Goal: Task Accomplishment & Management: Manage account settings

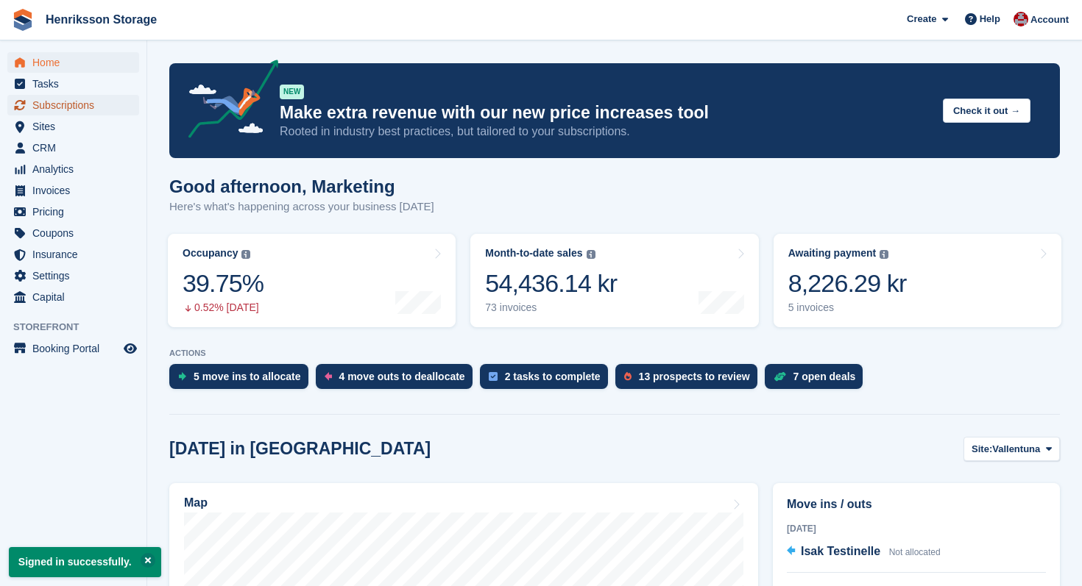
click at [93, 111] on span "Subscriptions" at bounding box center [76, 105] width 88 height 21
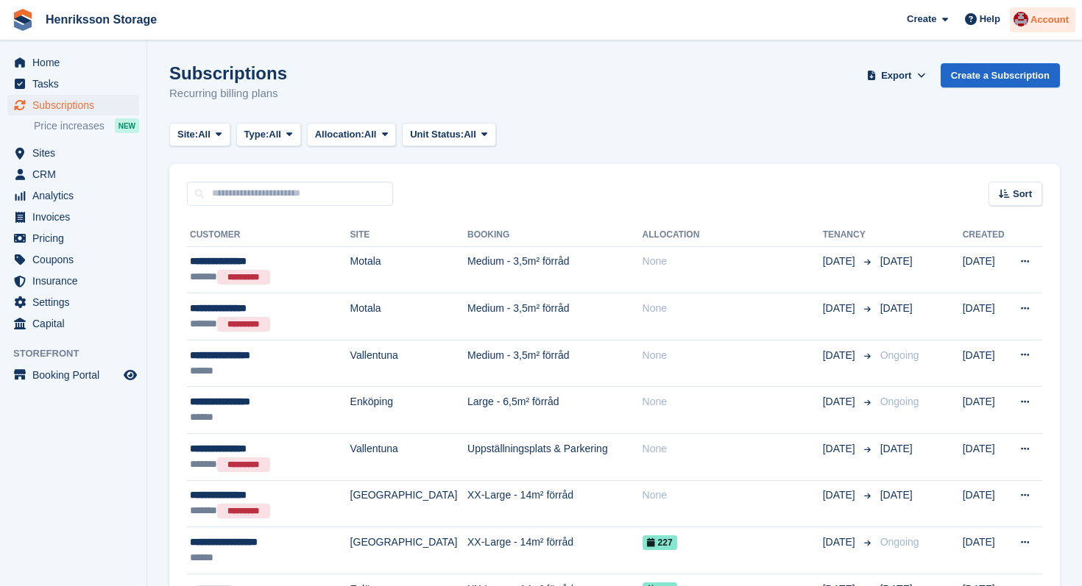
click at [1030, 25] on span "Account" at bounding box center [1049, 20] width 38 height 15
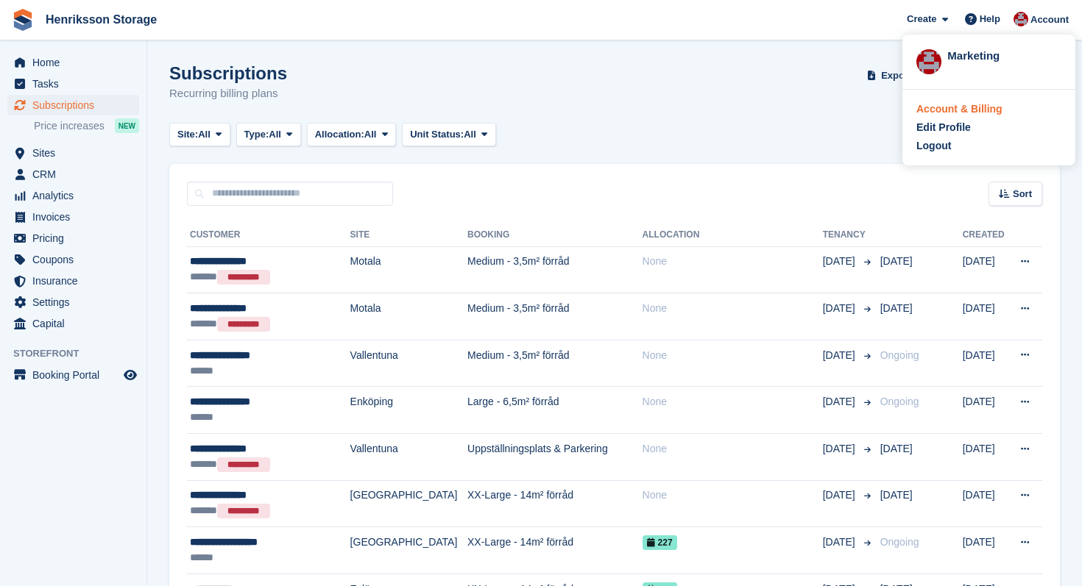
click at [973, 110] on div "Account & Billing" at bounding box center [959, 109] width 86 height 15
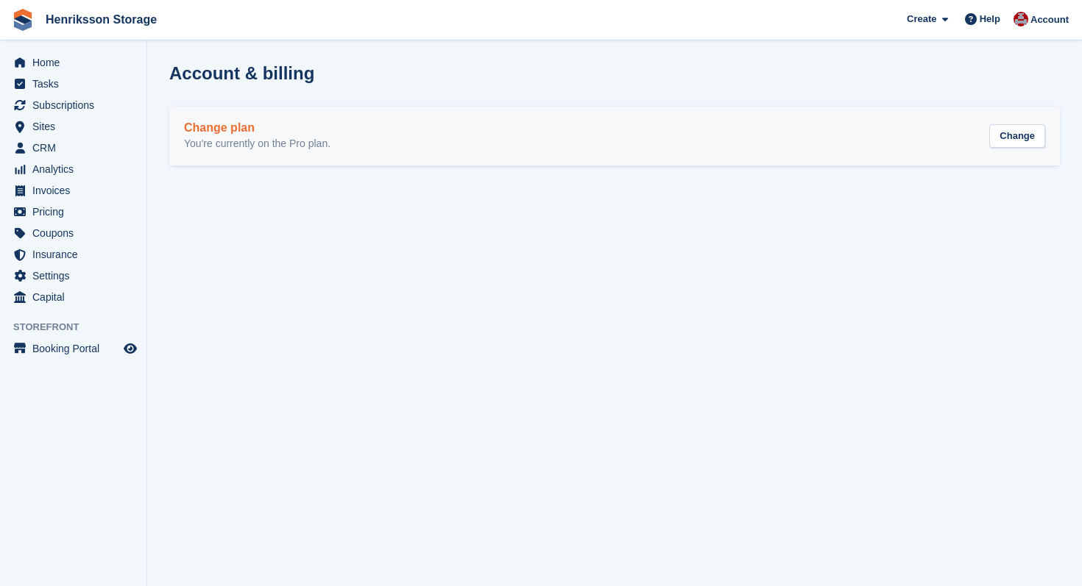
click at [305, 142] on p "You're currently on the Pro plan." at bounding box center [257, 144] width 146 height 13
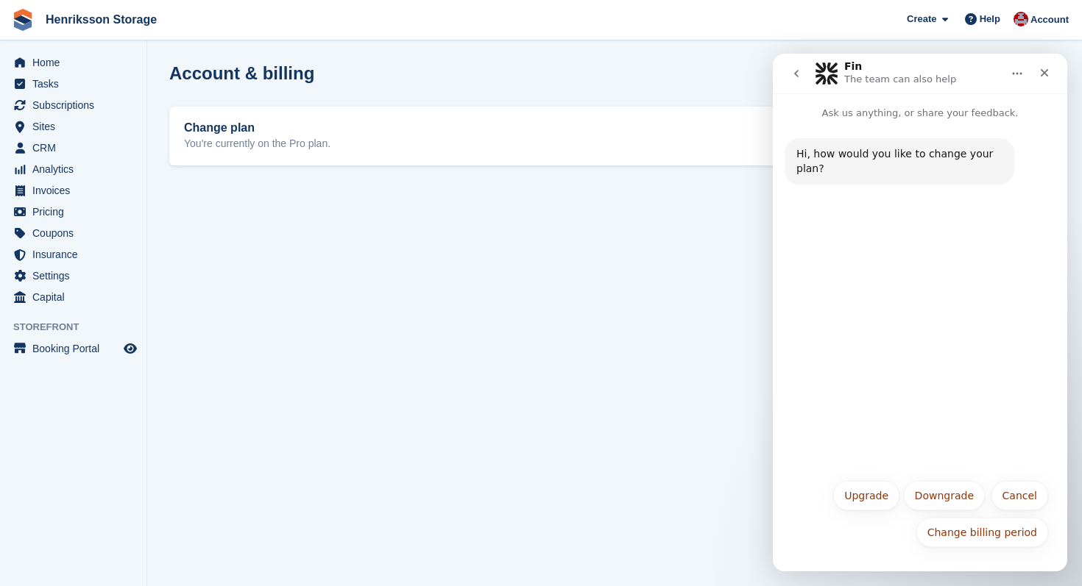
click at [789, 71] on button "go back" at bounding box center [796, 74] width 28 height 28
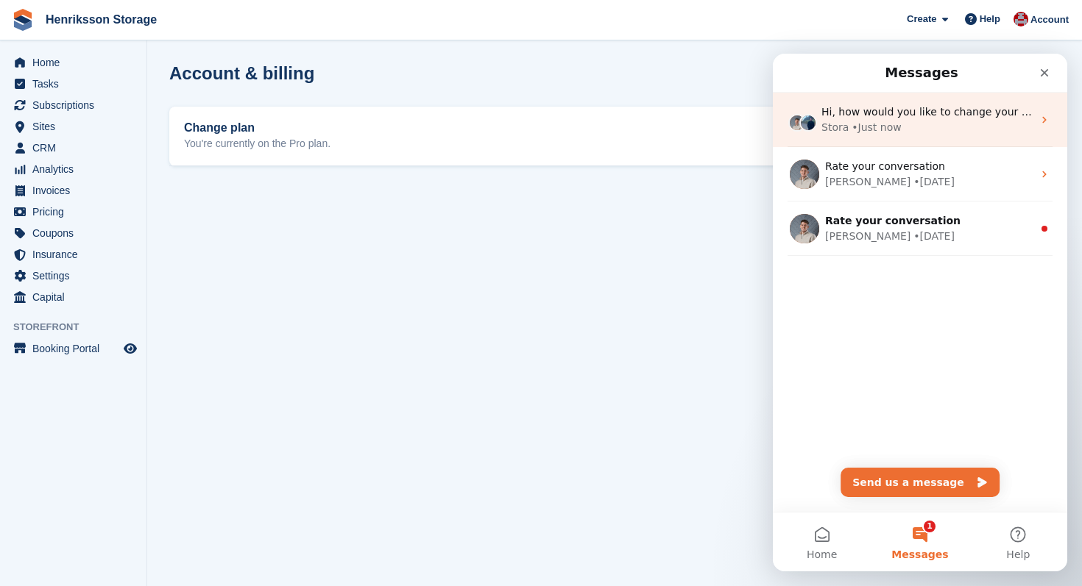
click at [1041, 127] on div "Hi, how would you like to change your plan? Stora • Just now" at bounding box center [920, 120] width 294 height 54
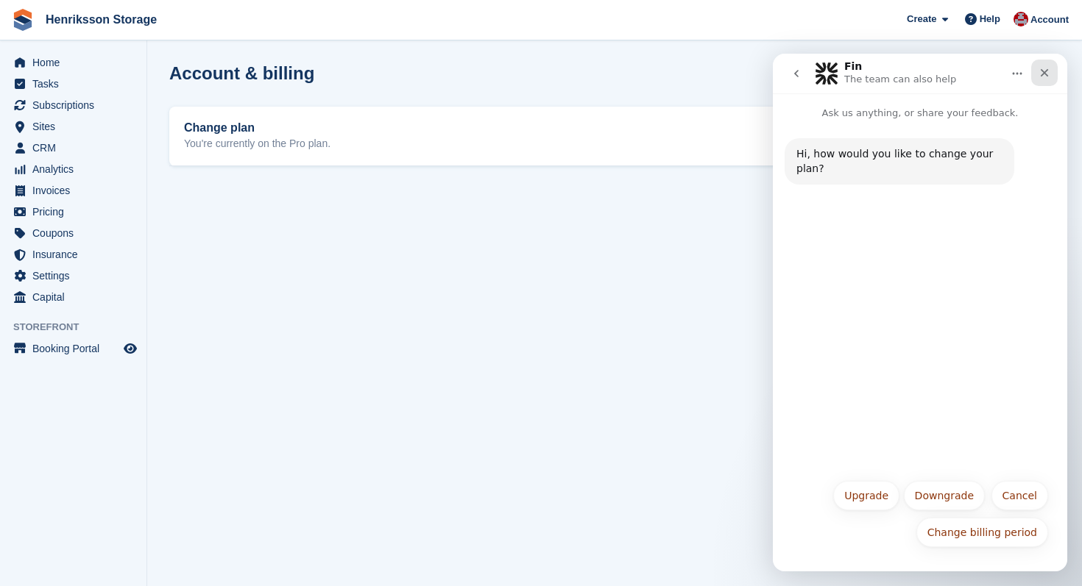
click at [1046, 68] on icon "Close" at bounding box center [1044, 73] width 12 height 12
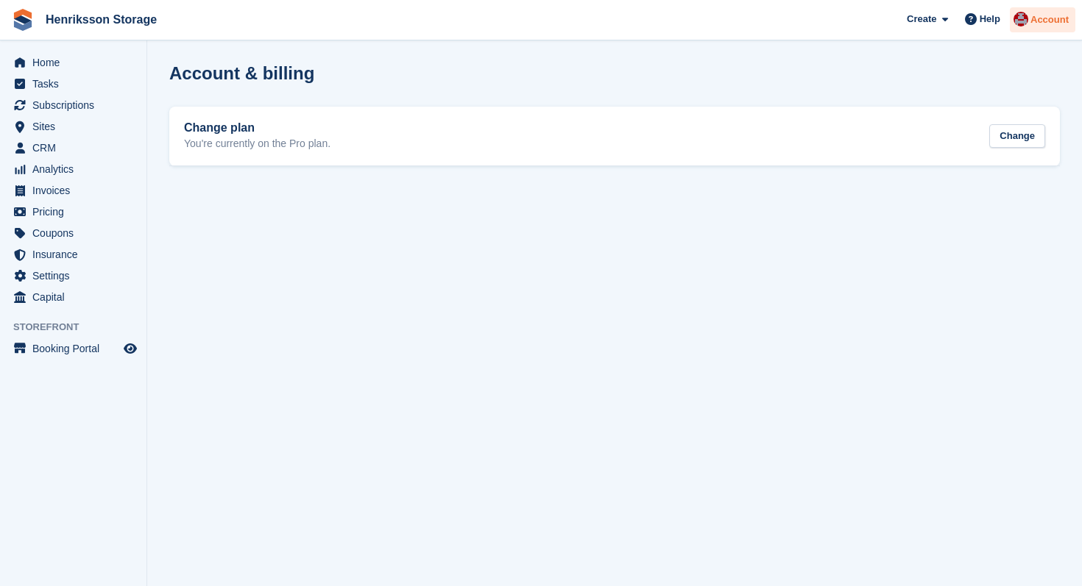
click at [1050, 28] on div "Account" at bounding box center [1041, 20] width 65 height 26
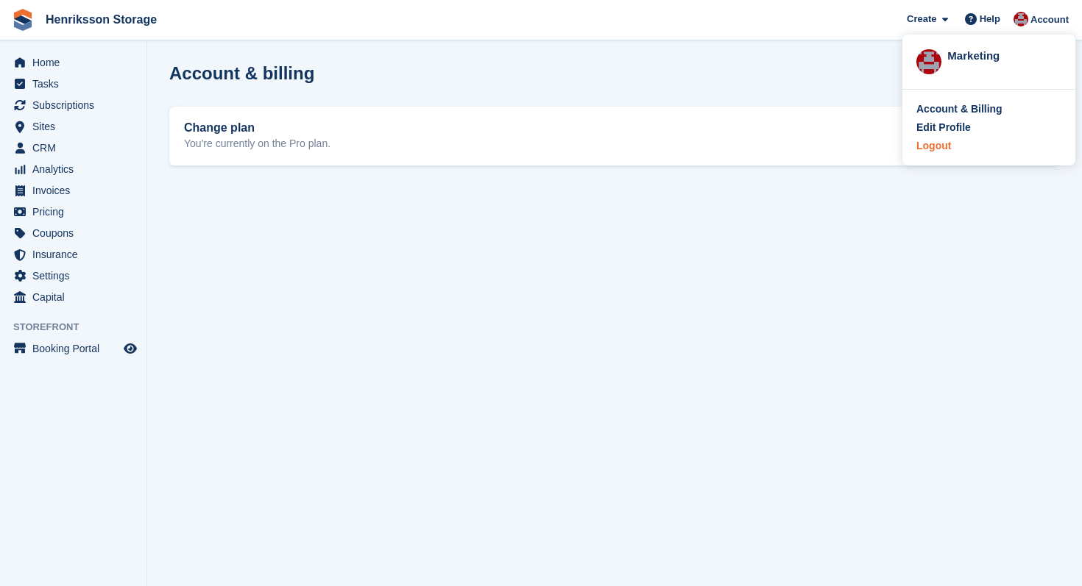
click at [959, 151] on div "Logout" at bounding box center [988, 145] width 145 height 15
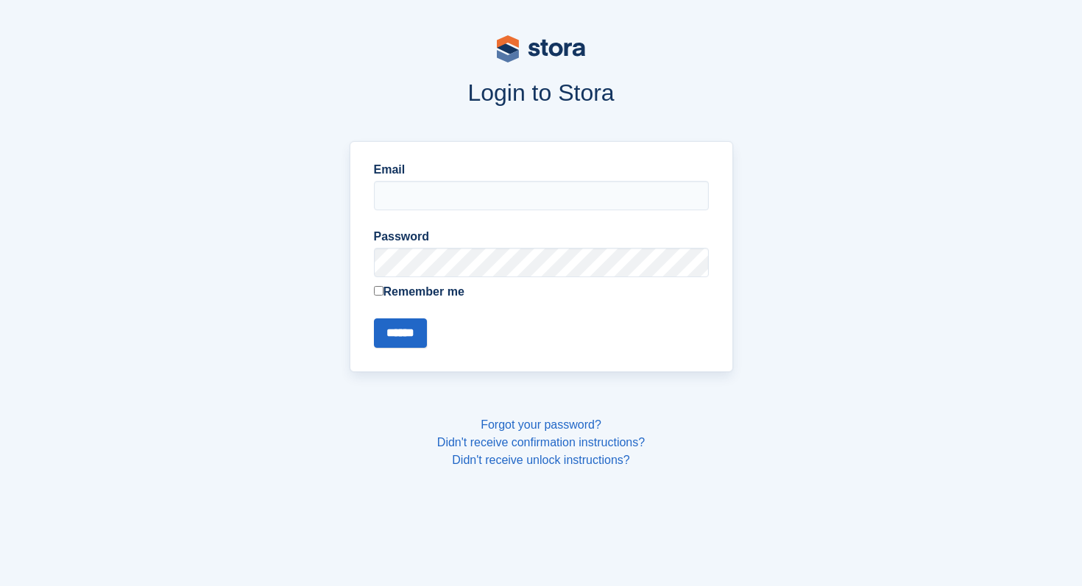
type input "**********"
